Goal: Information Seeking & Learning: Learn about a topic

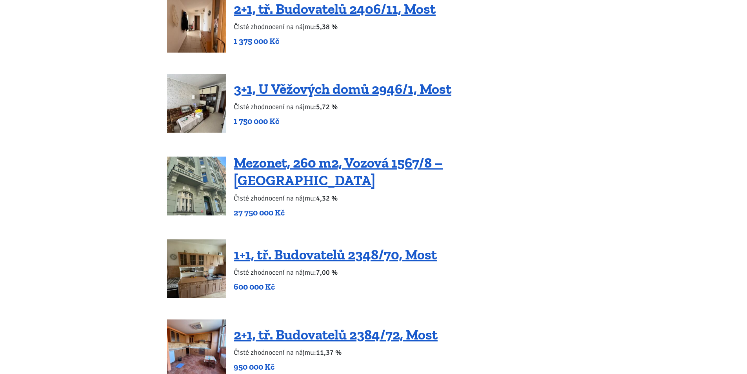
scroll to position [1255, 0]
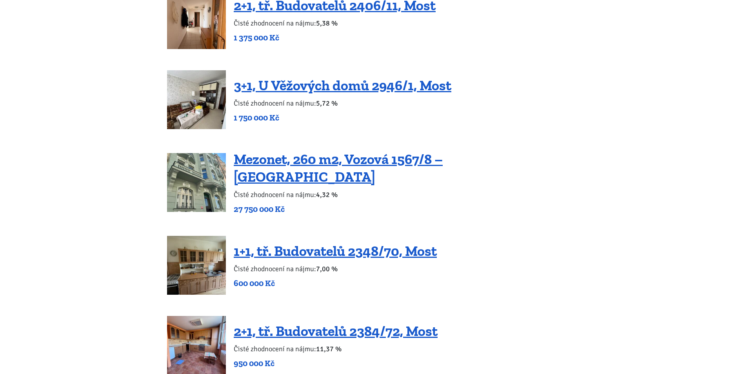
click at [205, 164] on img at bounding box center [196, 182] width 59 height 59
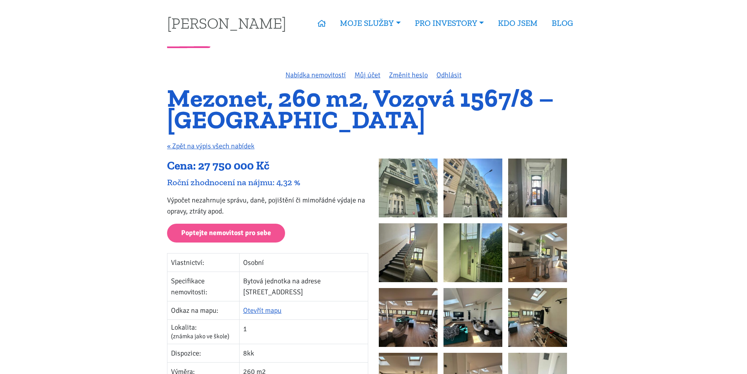
click at [419, 186] on img at bounding box center [408, 187] width 59 height 59
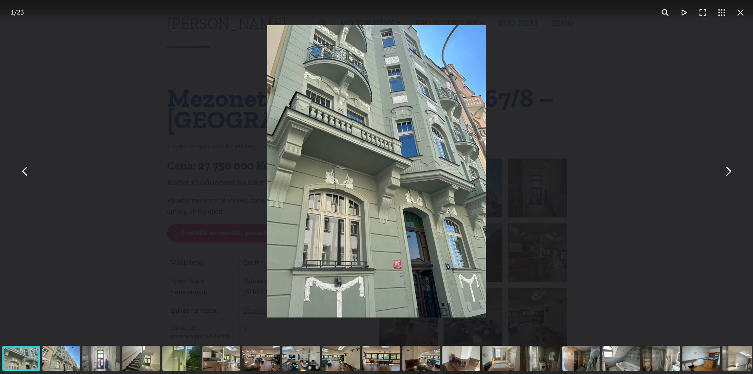
click at [725, 169] on button "You can close this modal content with the ESC key" at bounding box center [728, 171] width 19 height 19
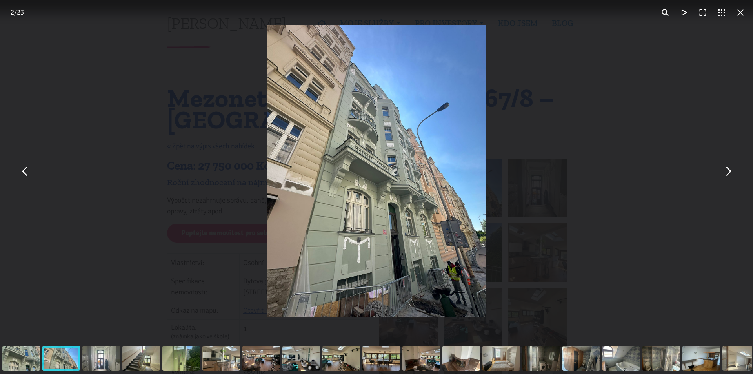
click at [725, 169] on button "You can close this modal content with the ESC key" at bounding box center [728, 171] width 19 height 19
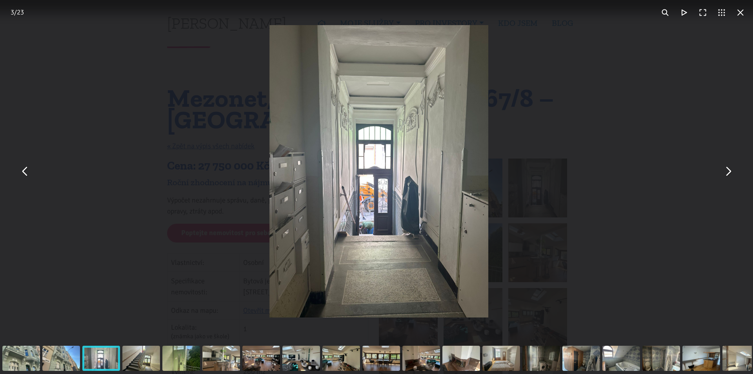
click at [725, 169] on button "You can close this modal content with the ESC key" at bounding box center [728, 171] width 19 height 19
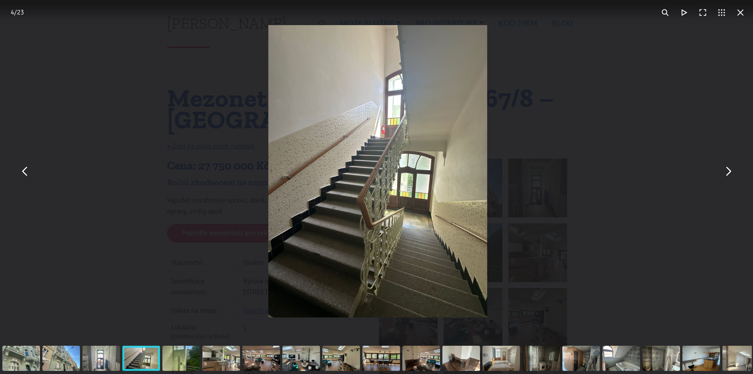
click at [725, 169] on button "You can close this modal content with the ESC key" at bounding box center [728, 171] width 19 height 19
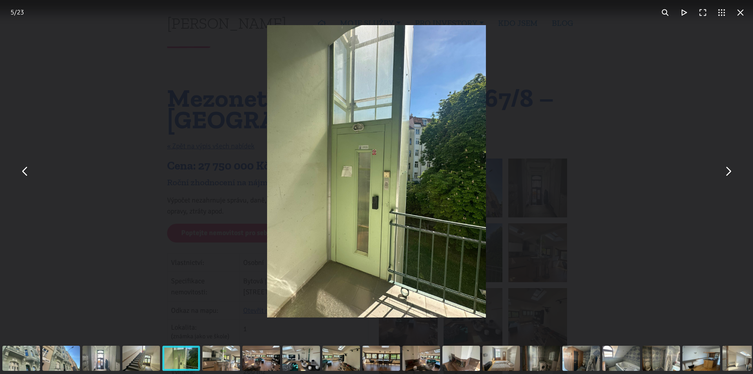
click at [725, 169] on button "You can close this modal content with the ESC key" at bounding box center [728, 171] width 19 height 19
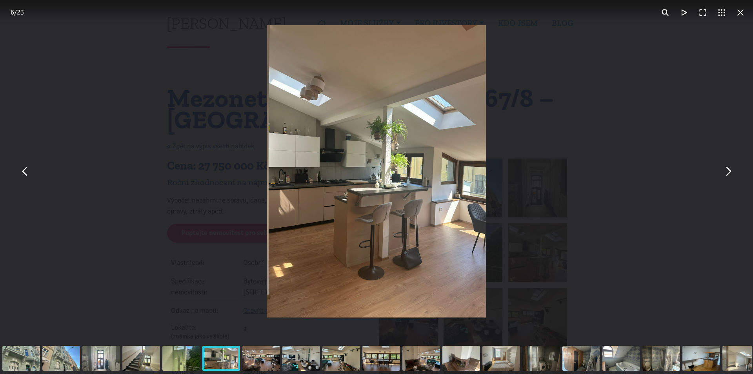
click at [725, 169] on button "You can close this modal content with the ESC key" at bounding box center [728, 171] width 19 height 19
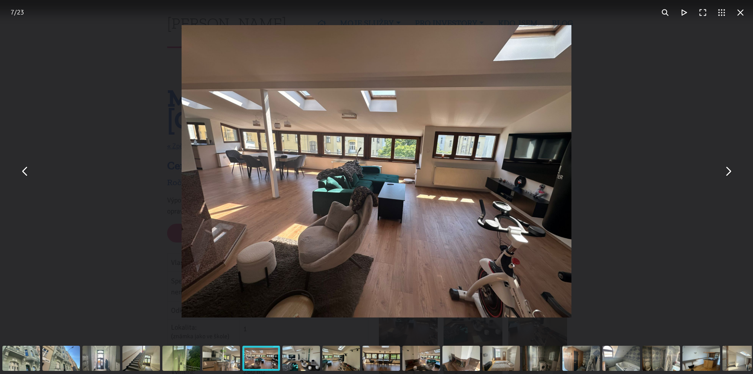
click at [725, 169] on button "You can close this modal content with the ESC key" at bounding box center [728, 171] width 19 height 19
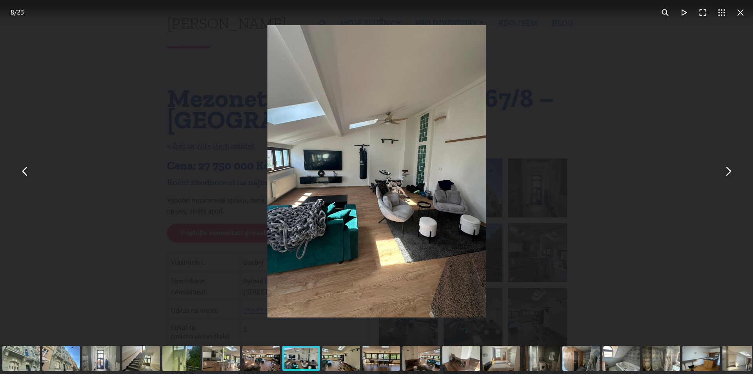
click at [725, 169] on button "You can close this modal content with the ESC key" at bounding box center [728, 171] width 19 height 19
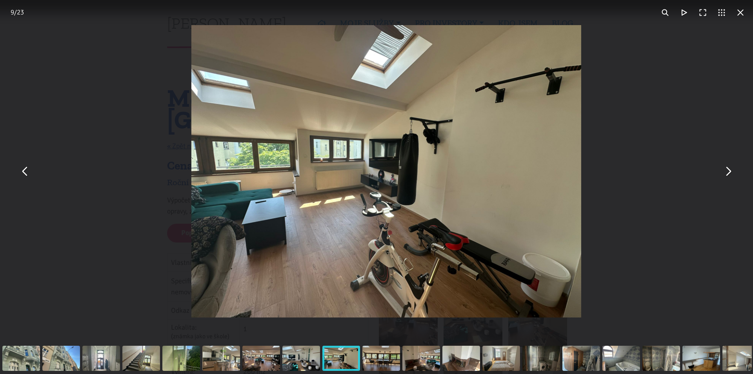
click at [725, 169] on button "You can close this modal content with the ESC key" at bounding box center [728, 171] width 19 height 19
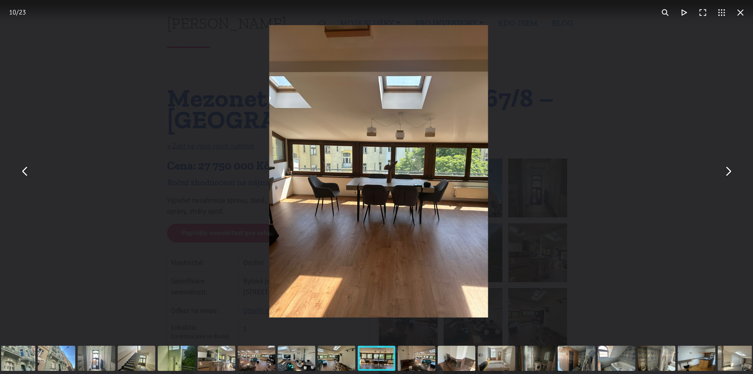
click at [725, 169] on button "You can close this modal content with the ESC key" at bounding box center [728, 171] width 19 height 19
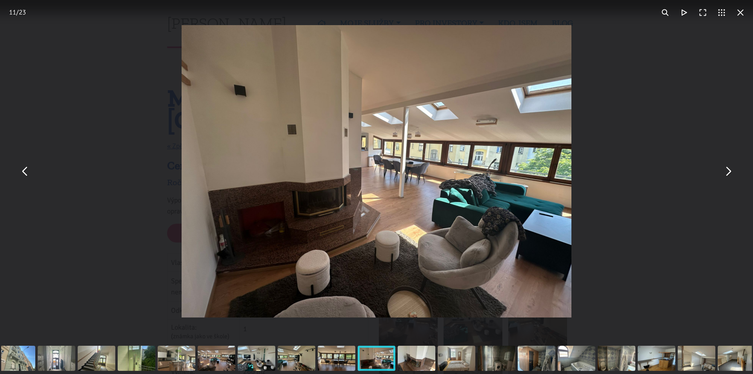
click at [725, 169] on button "You can close this modal content with the ESC key" at bounding box center [728, 171] width 19 height 19
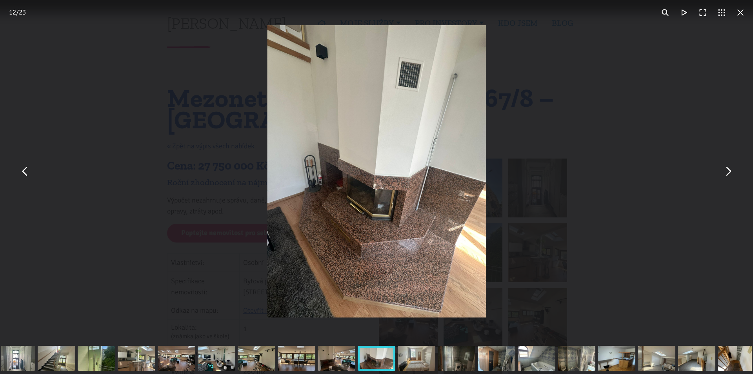
click at [725, 169] on button "You can close this modal content with the ESC key" at bounding box center [728, 171] width 19 height 19
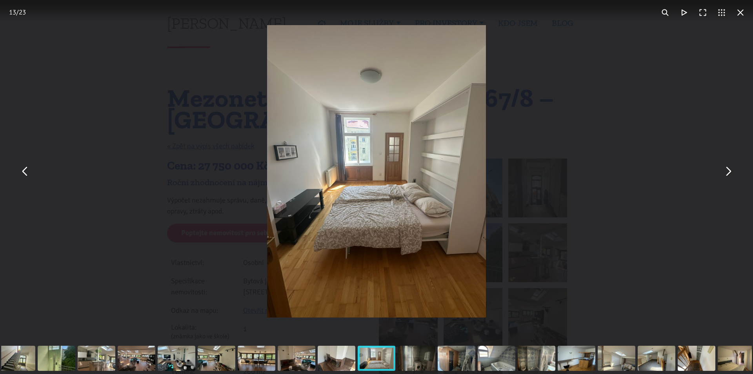
click at [725, 169] on button "You can close this modal content with the ESC key" at bounding box center [728, 171] width 19 height 19
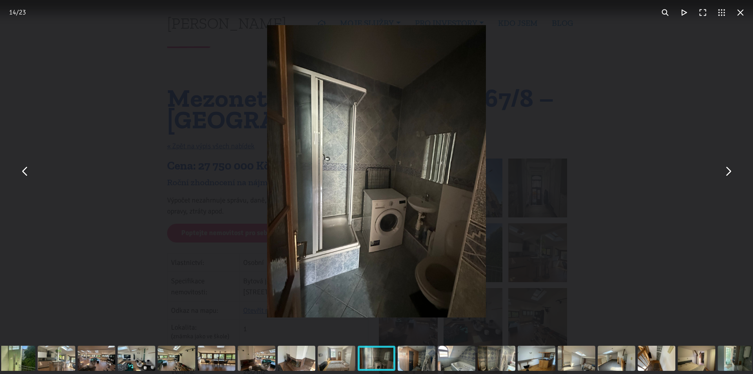
click at [742, 13] on button "You can close this modal content with the ESC key" at bounding box center [740, 12] width 19 height 19
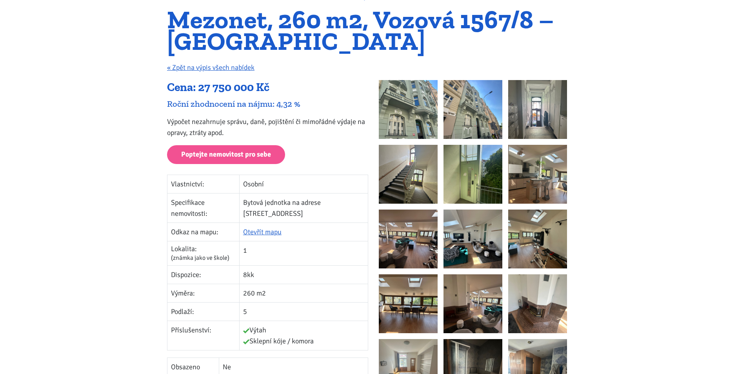
scroll to position [235, 0]
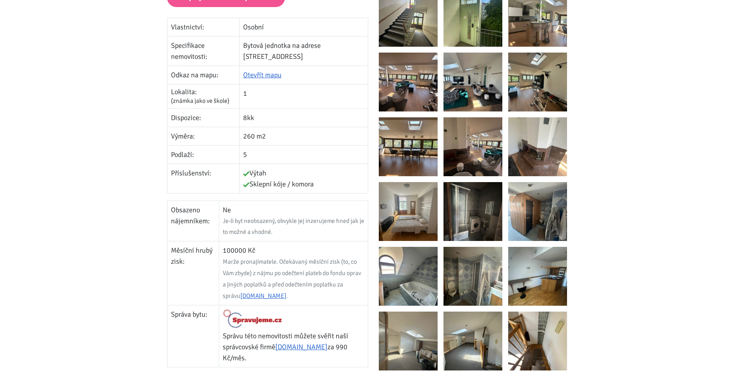
click at [490, 222] on img at bounding box center [473, 211] width 59 height 59
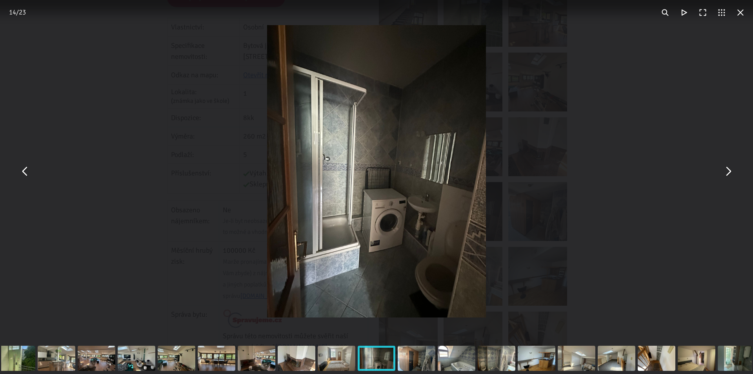
click at [725, 171] on button "You can close this modal content with the ESC key" at bounding box center [728, 171] width 19 height 19
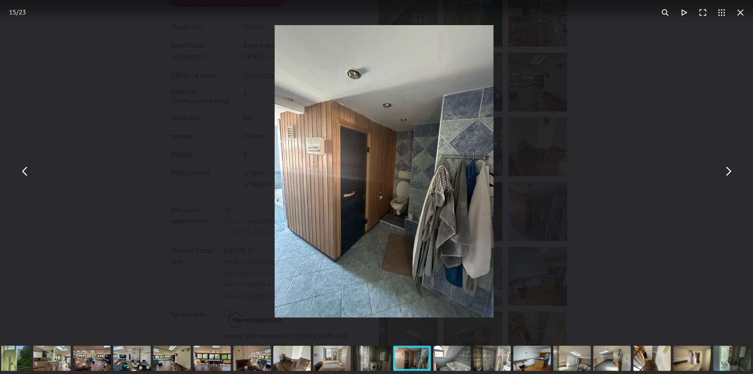
click at [725, 171] on button "You can close this modal content with the ESC key" at bounding box center [728, 171] width 19 height 19
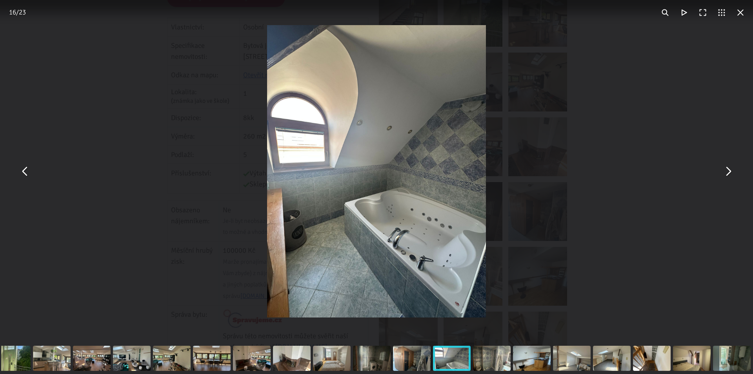
click at [31, 171] on button "You can close this modal content with the ESC key" at bounding box center [25, 171] width 19 height 19
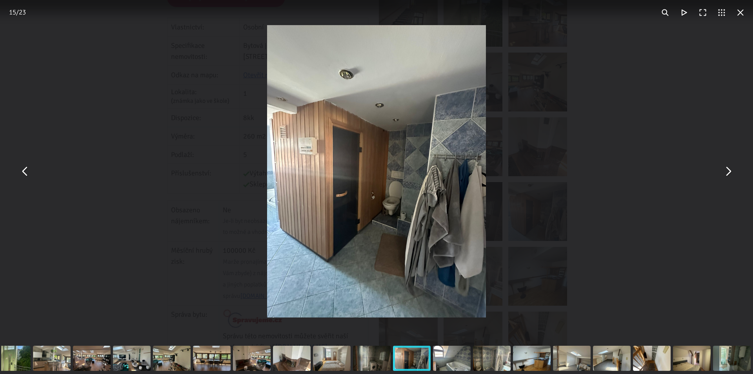
click at [734, 173] on button "You can close this modal content with the ESC key" at bounding box center [728, 171] width 19 height 19
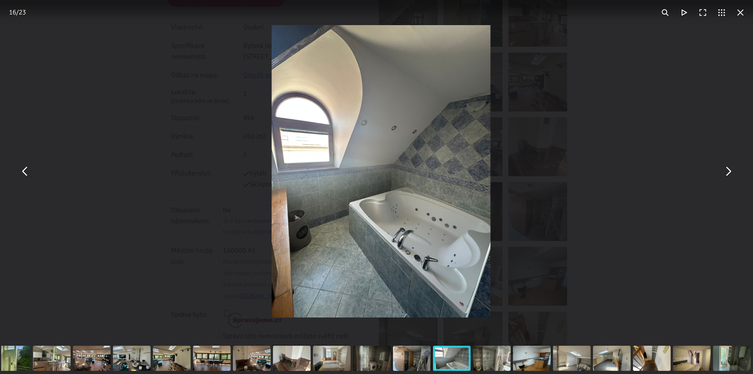
click at [734, 173] on button "You can close this modal content with the ESC key" at bounding box center [728, 171] width 19 height 19
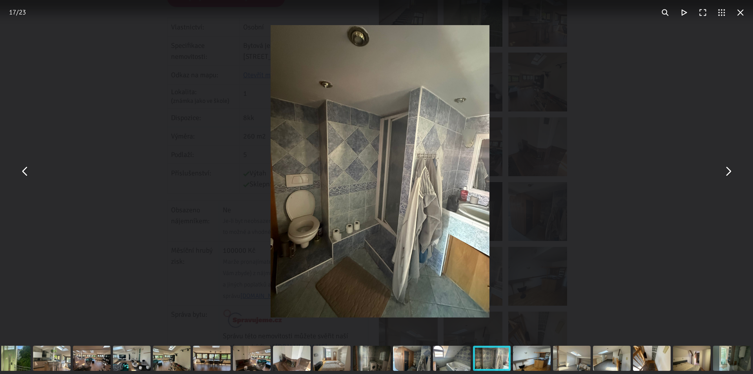
click at [734, 173] on button "You can close this modal content with the ESC key" at bounding box center [728, 171] width 19 height 19
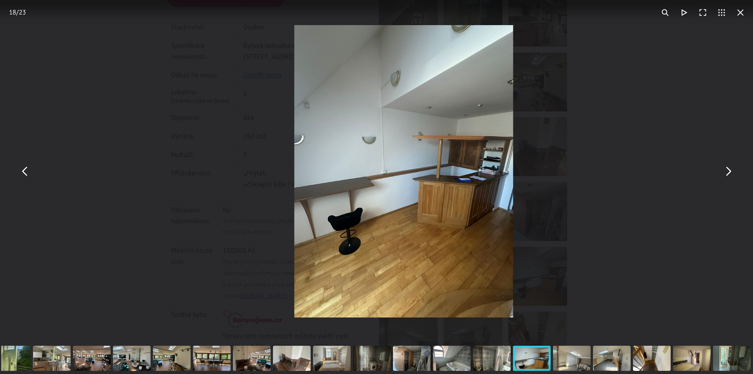
click at [734, 173] on button "You can close this modal content with the ESC key" at bounding box center [728, 171] width 19 height 19
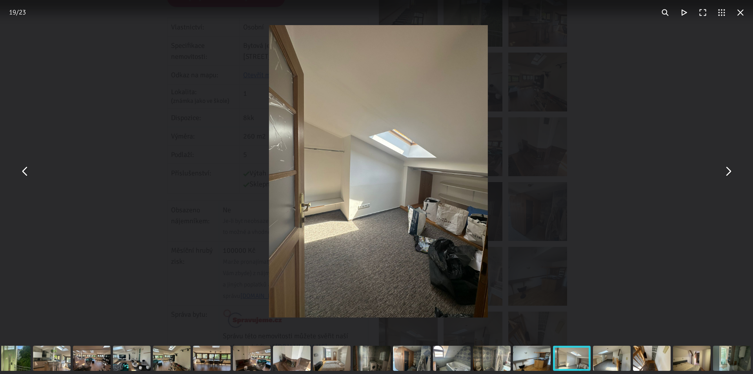
click at [734, 173] on button "You can close this modal content with the ESC key" at bounding box center [728, 171] width 19 height 19
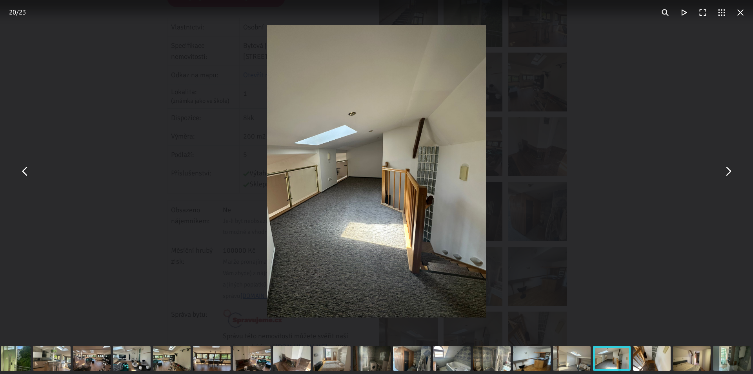
click at [743, 13] on button "You can close this modal content with the ESC key" at bounding box center [740, 12] width 19 height 19
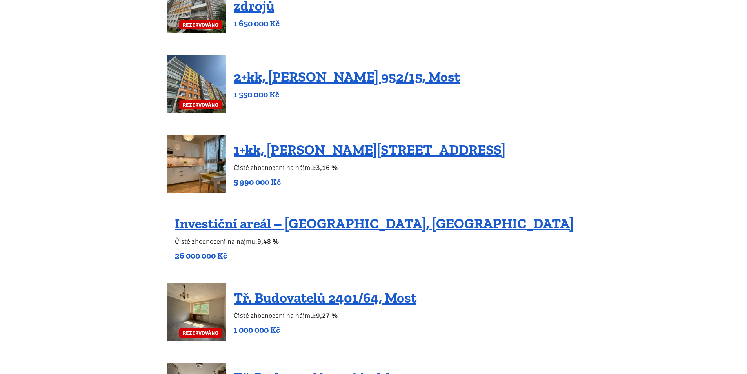
scroll to position [471, 0]
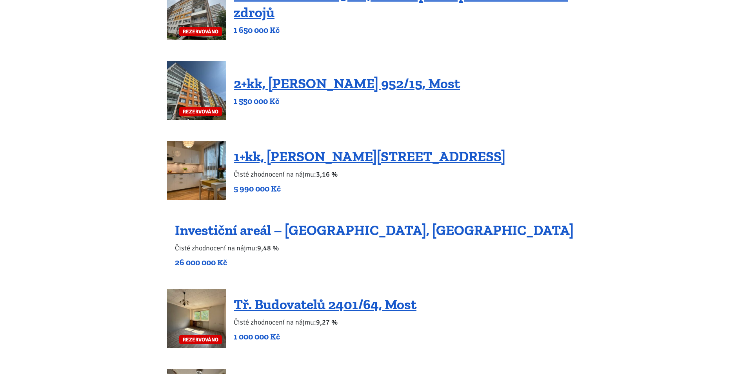
click at [226, 235] on link "Investiční areál – Dubice, Česká Lípa" at bounding box center [374, 230] width 399 height 17
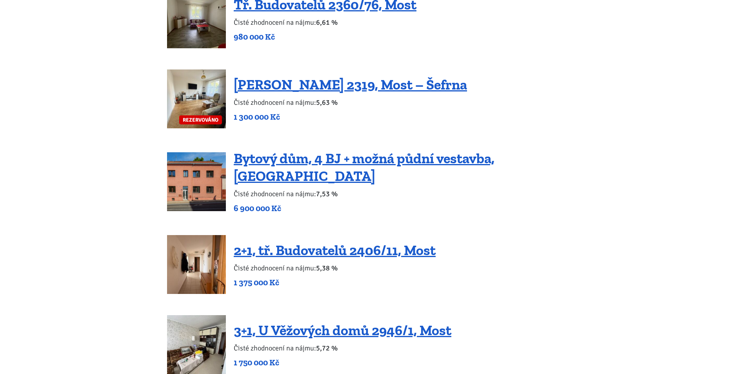
scroll to position [1020, 0]
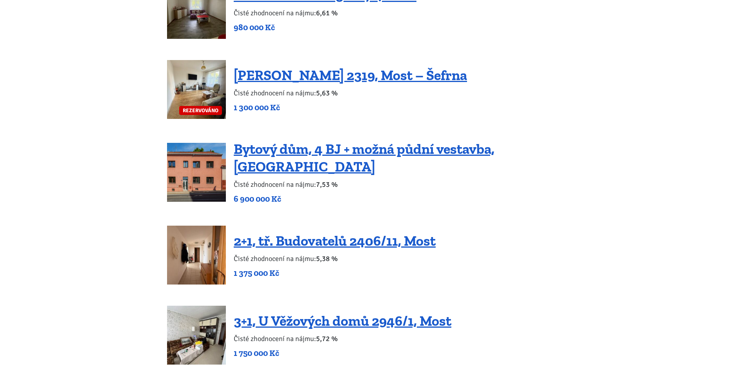
click at [194, 173] on img at bounding box center [196, 172] width 59 height 59
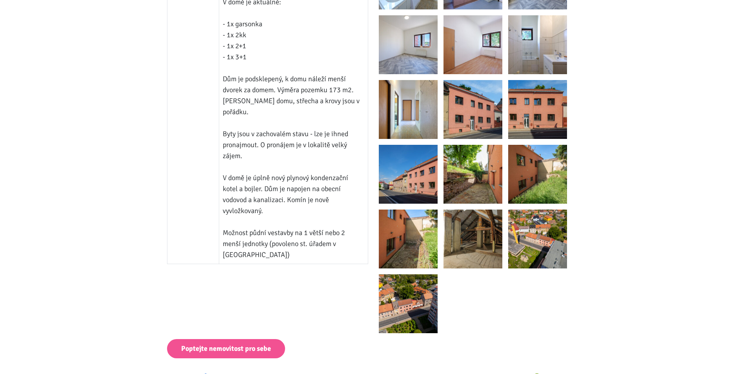
scroll to position [745, 0]
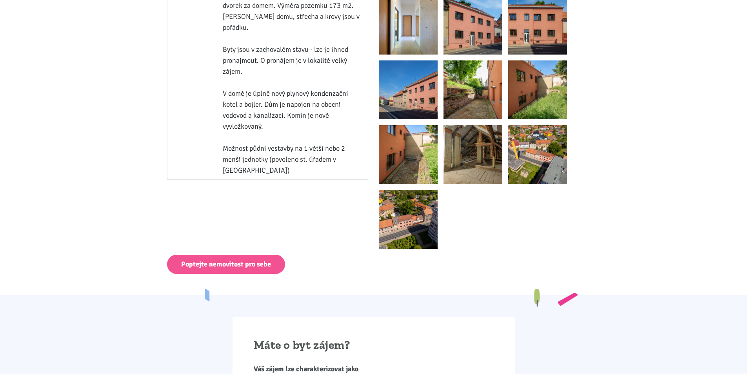
click at [550, 94] on img at bounding box center [537, 89] width 59 height 59
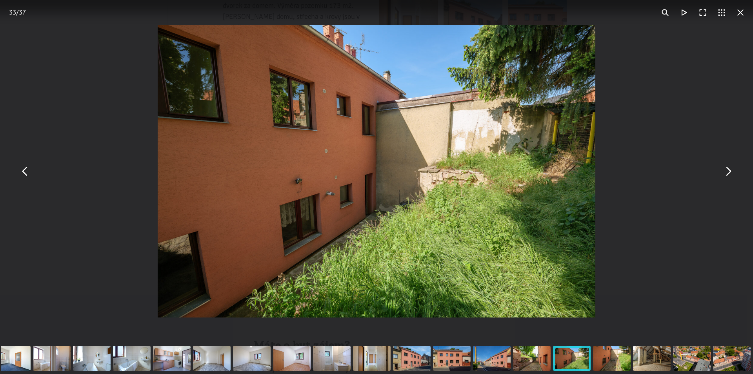
click at [726, 170] on button "You can close this modal content with the ESC key" at bounding box center [728, 171] width 19 height 19
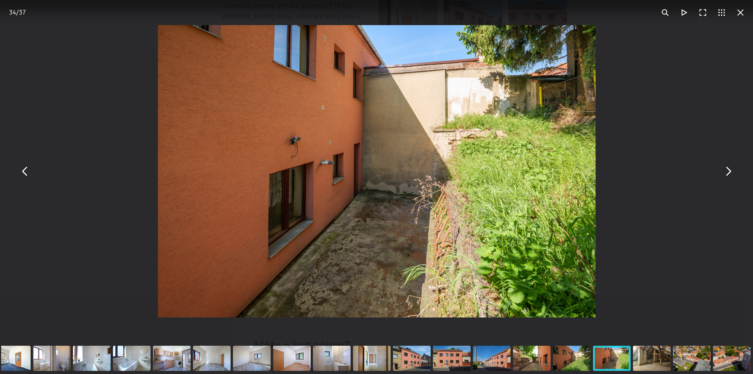
click at [726, 170] on button "You can close this modal content with the ESC key" at bounding box center [728, 171] width 19 height 19
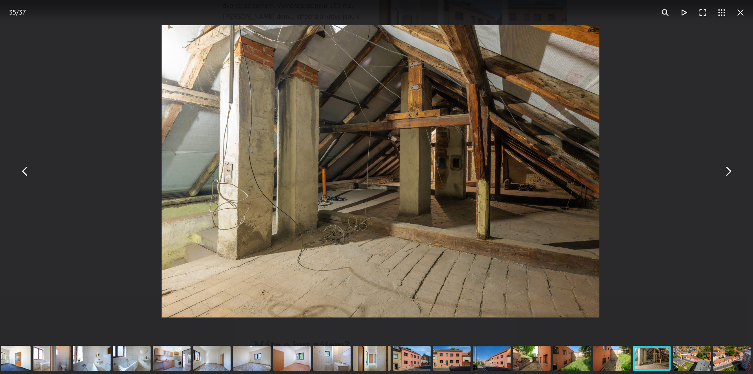
click at [726, 170] on button "You can close this modal content with the ESC key" at bounding box center [728, 171] width 19 height 19
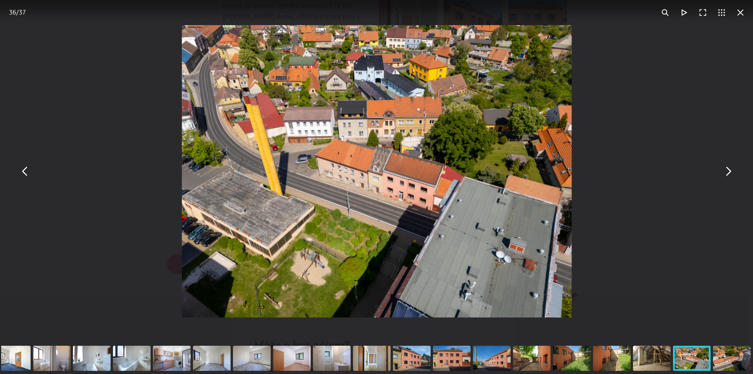
click at [726, 170] on button "You can close this modal content with the ESC key" at bounding box center [728, 171] width 19 height 19
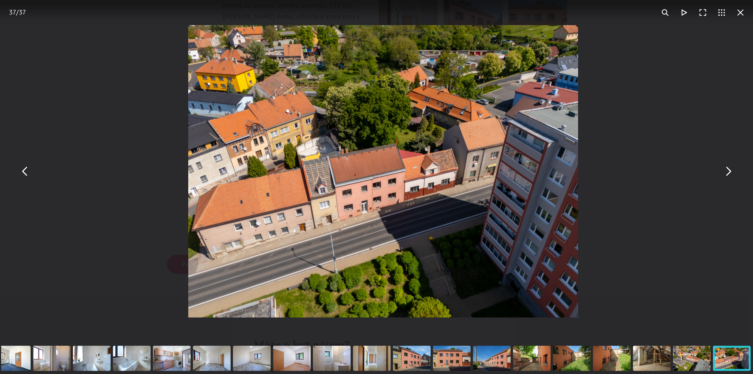
click at [726, 170] on button "You can close this modal content with the ESC key" at bounding box center [728, 171] width 19 height 19
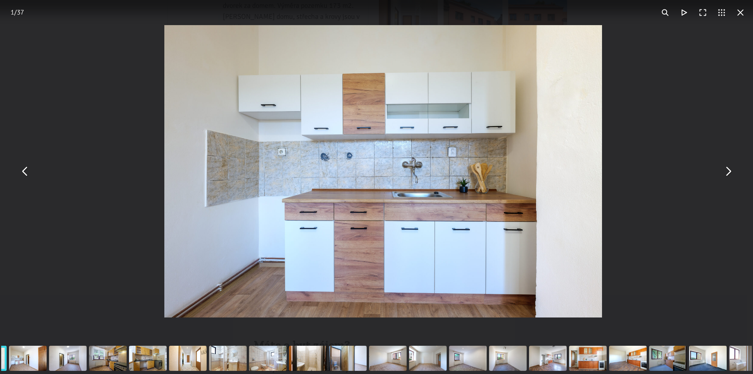
click at [726, 170] on button "You can close this modal content with the ESC key" at bounding box center [728, 171] width 19 height 19
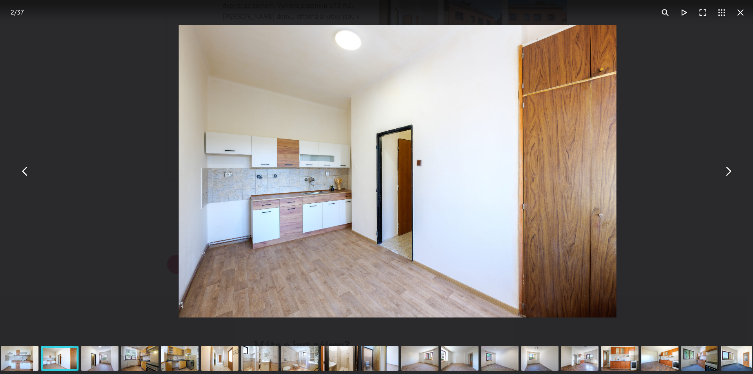
click at [726, 170] on button "You can close this modal content with the ESC key" at bounding box center [728, 171] width 19 height 19
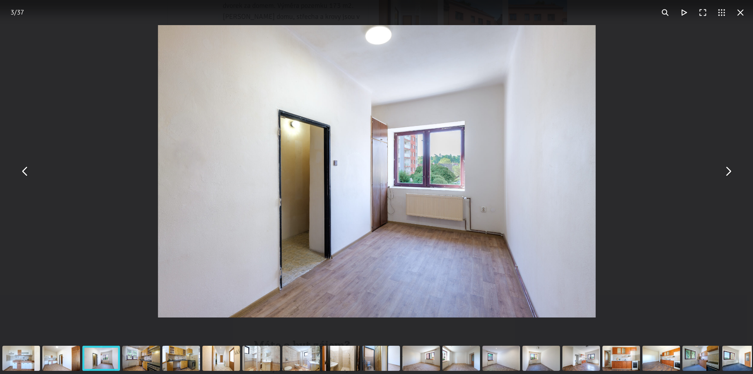
click at [745, 12] on button "You can close this modal content with the ESC key" at bounding box center [740, 12] width 19 height 19
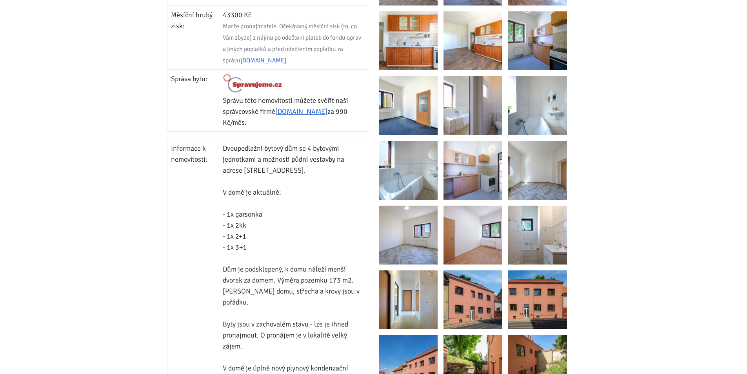
scroll to position [706, 0]
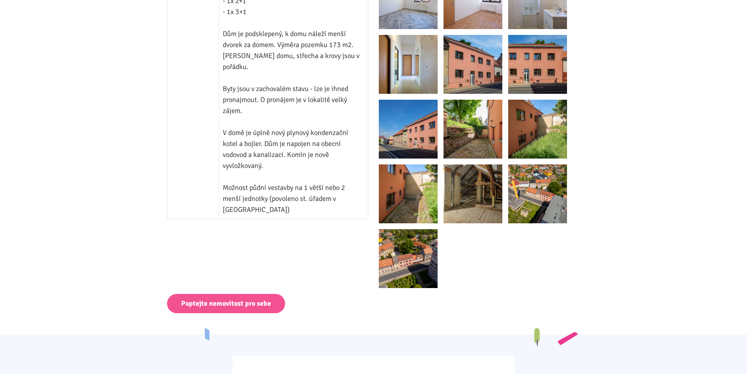
click at [424, 199] on img at bounding box center [408, 193] width 59 height 59
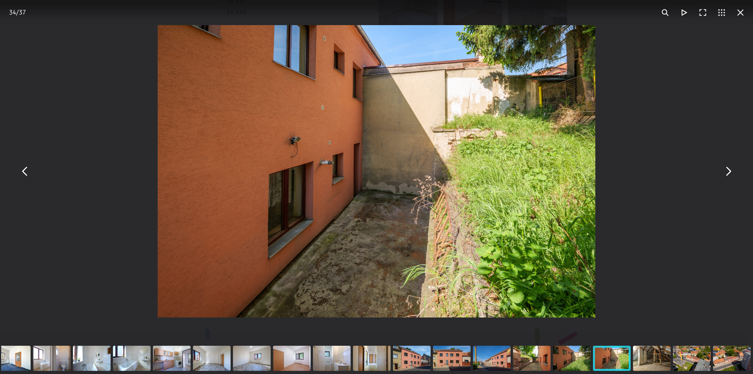
click at [725, 174] on button "You can close this modal content with the ESC key" at bounding box center [728, 171] width 19 height 19
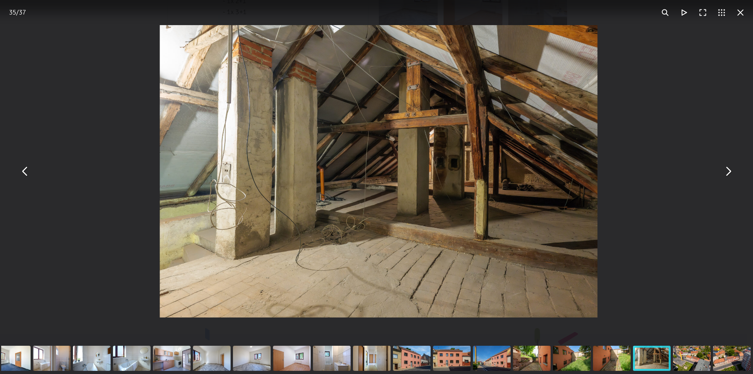
click at [725, 174] on button "You can close this modal content with the ESC key" at bounding box center [728, 171] width 19 height 19
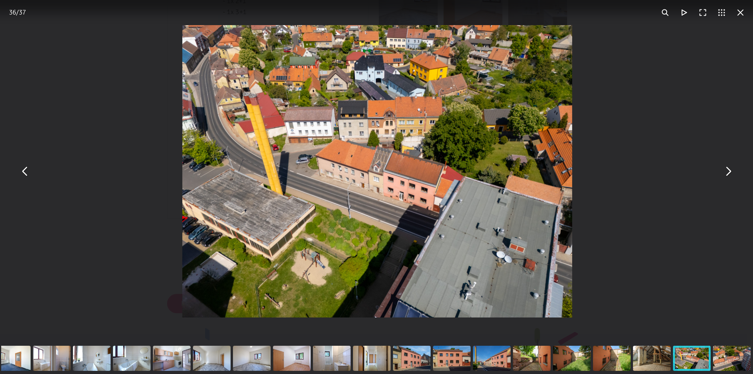
click at [725, 174] on button "You can close this modal content with the ESC key" at bounding box center [728, 171] width 19 height 19
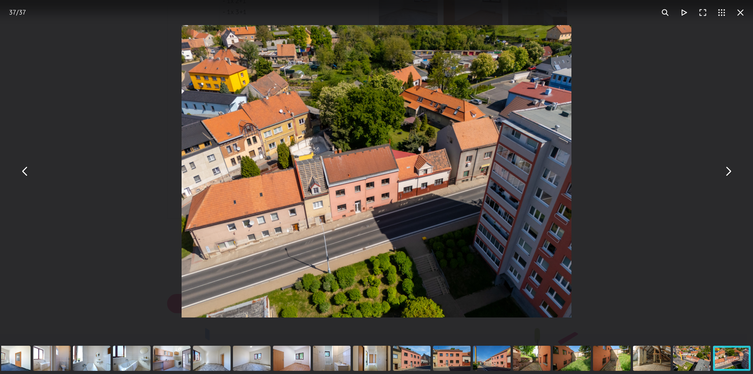
click at [742, 11] on button "You can close this modal content with the ESC key" at bounding box center [740, 12] width 19 height 19
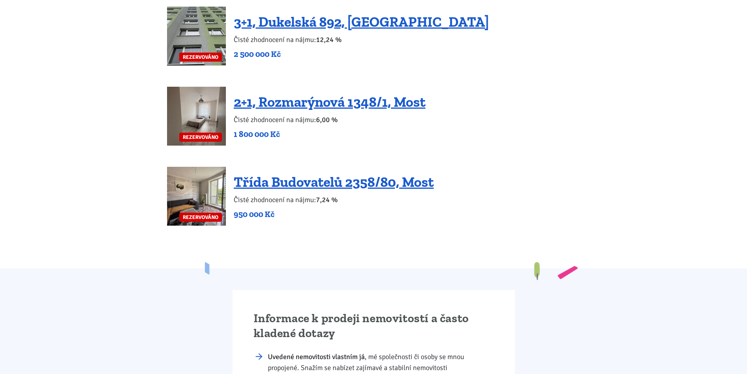
scroll to position [1962, 0]
